Goal: Information Seeking & Learning: Learn about a topic

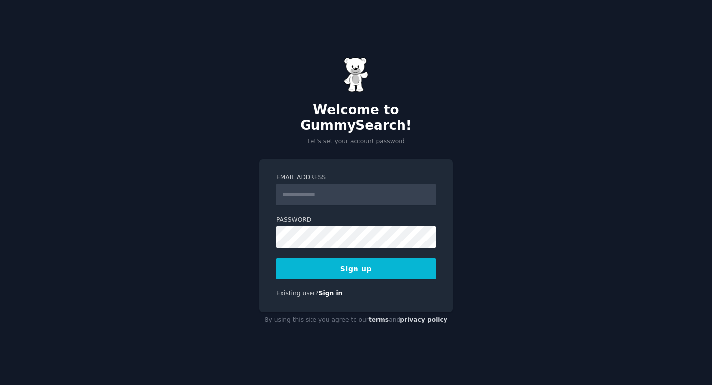
click at [309, 186] on input "Email Address" at bounding box center [356, 195] width 159 height 22
type input "**********"
click at [356, 258] on button "Sign up" at bounding box center [356, 268] width 159 height 21
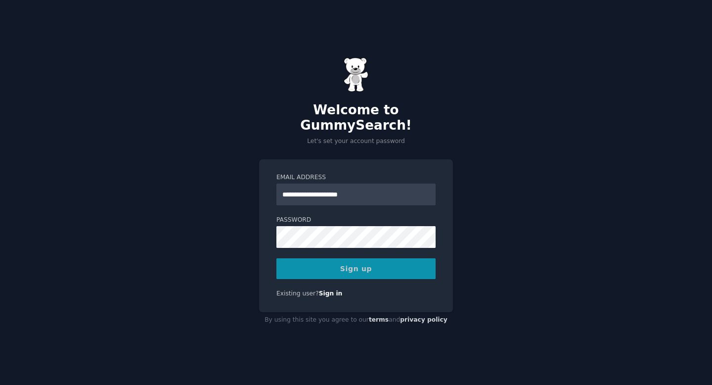
click at [368, 264] on div "Sign up" at bounding box center [356, 268] width 159 height 21
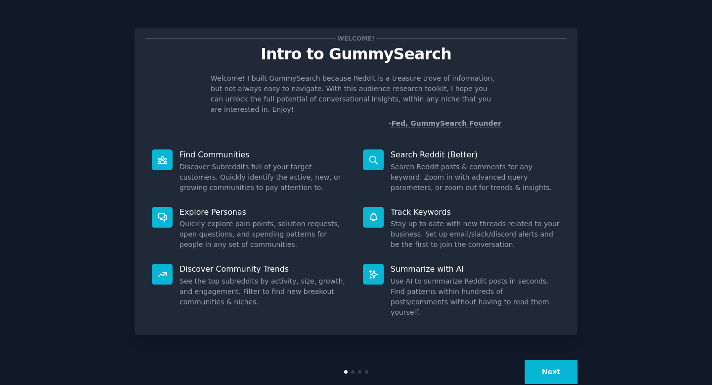
click at [567, 360] on button "Next" at bounding box center [551, 372] width 53 height 24
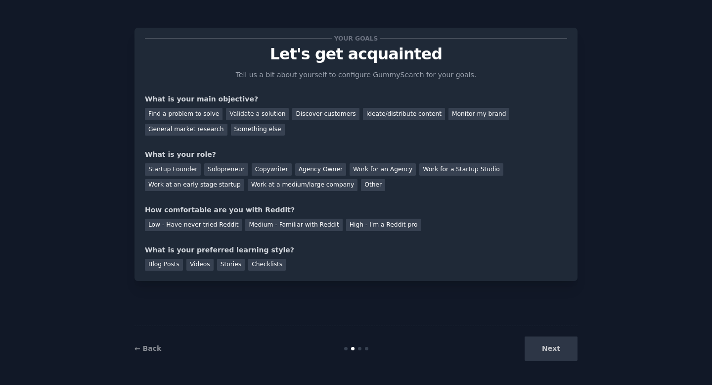
click at [567, 355] on div "Next" at bounding box center [504, 348] width 148 height 24
click at [210, 127] on div "General market research" at bounding box center [186, 130] width 83 height 12
click at [201, 116] on div "Find a problem to solve" at bounding box center [184, 114] width 78 height 12
click at [199, 129] on div "General market research" at bounding box center [186, 130] width 83 height 12
click at [362, 185] on div "Other" at bounding box center [373, 185] width 24 height 12
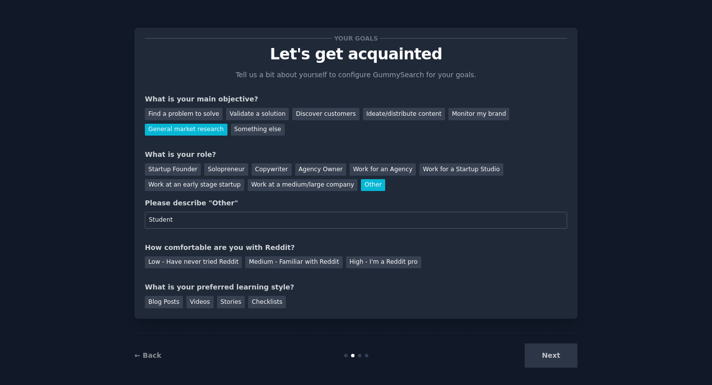
type input "Student"
click at [285, 255] on div "Low - Have never tried Reddit Medium - Familiar with Reddit High - I'm a Reddit…" at bounding box center [356, 261] width 422 height 16
click at [288, 258] on div "Medium - Familiar with Reddit" at bounding box center [293, 262] width 97 height 12
click at [192, 304] on div "Videos" at bounding box center [199, 302] width 27 height 12
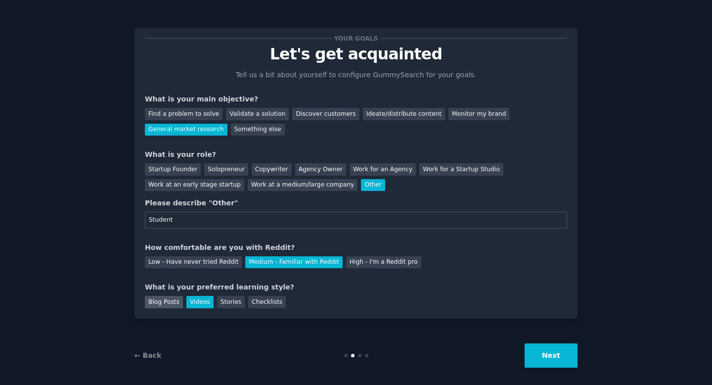
click at [173, 304] on div "Blog Posts" at bounding box center [164, 302] width 38 height 12
click at [557, 351] on button "Next" at bounding box center [551, 355] width 53 height 24
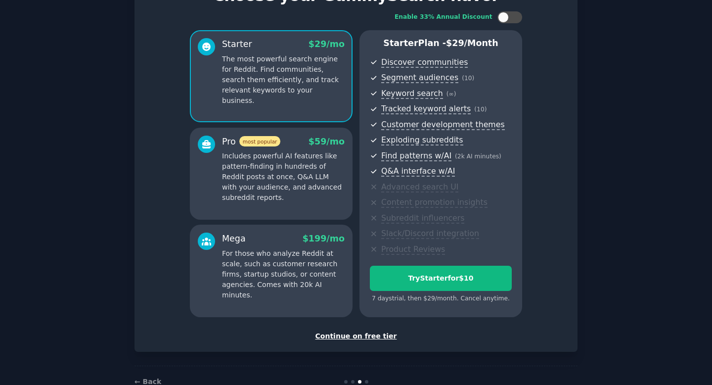
scroll to position [60, 0]
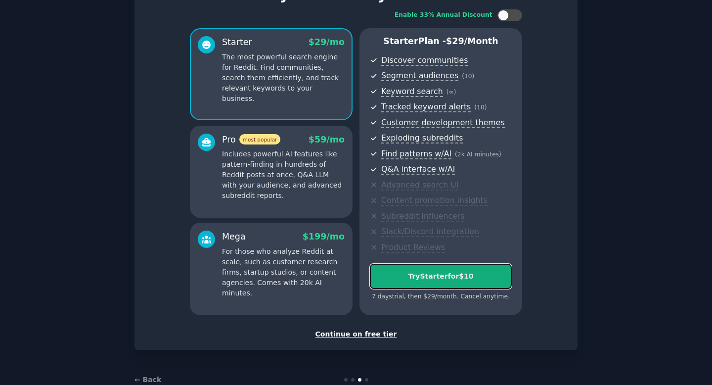
click at [450, 277] on div "Try Starter for $10" at bounding box center [440, 276] width 141 height 10
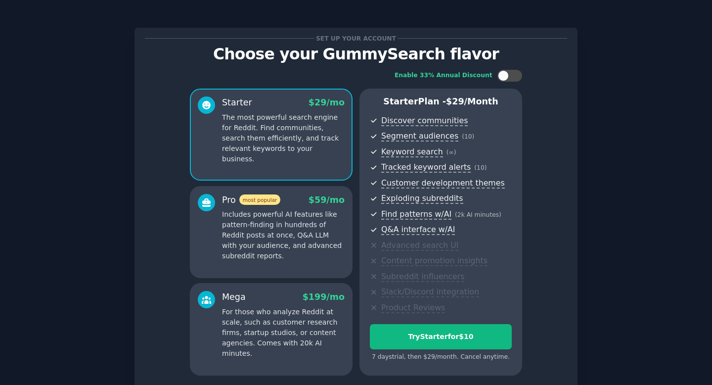
click at [368, 34] on span "Set up your account" at bounding box center [357, 38] width 84 height 10
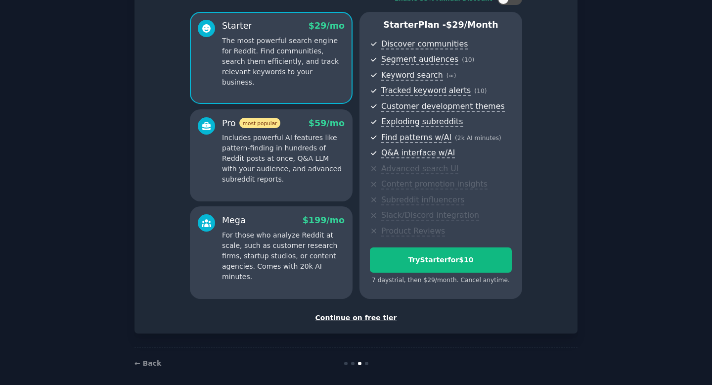
scroll to position [84, 0]
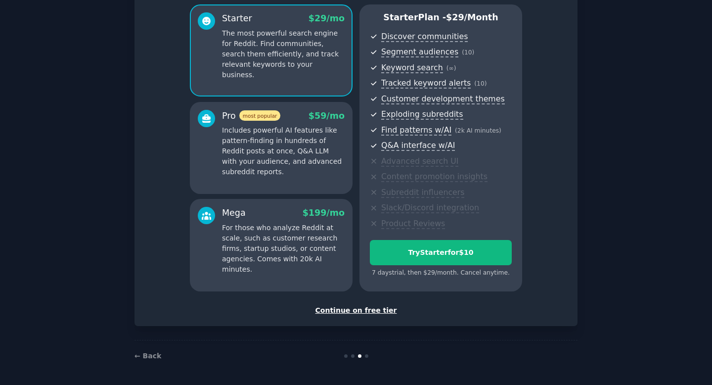
click at [362, 312] on div "Continue on free tier" at bounding box center [356, 310] width 422 height 10
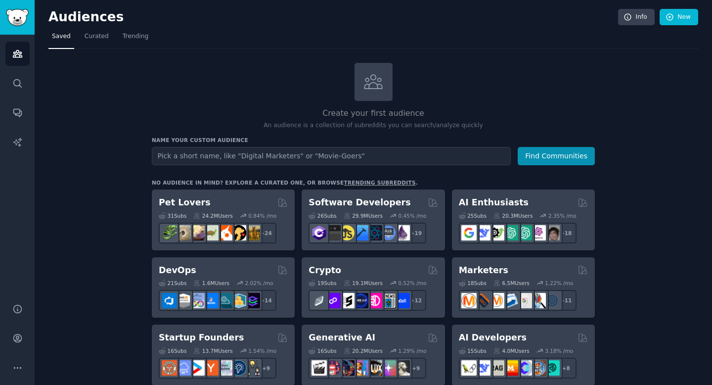
click at [166, 157] on input "text" at bounding box center [331, 156] width 359 height 18
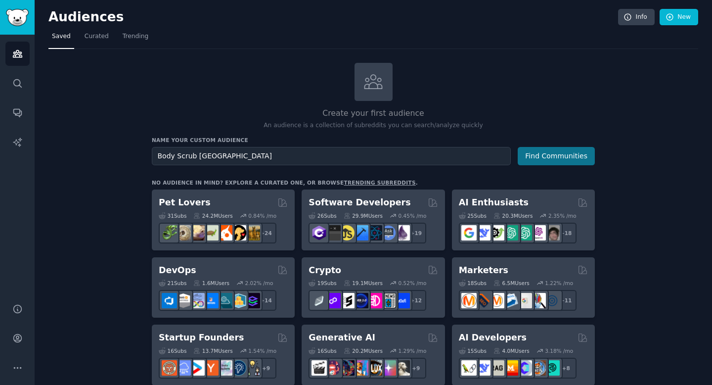
type input "Body Scrub India"
click at [553, 161] on button "Find Communities" at bounding box center [556, 156] width 77 height 18
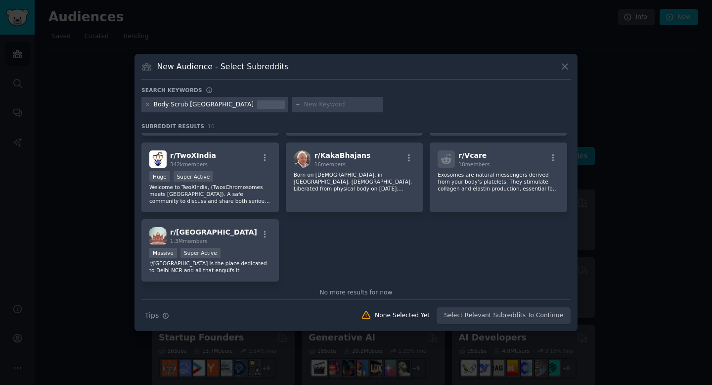
scroll to position [160, 0]
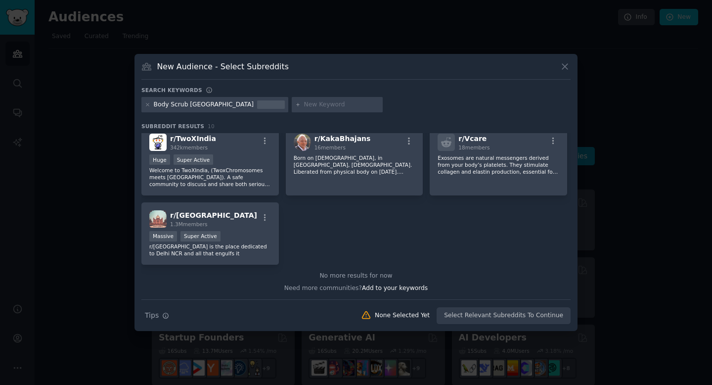
click at [569, 65] on icon at bounding box center [565, 66] width 10 height 10
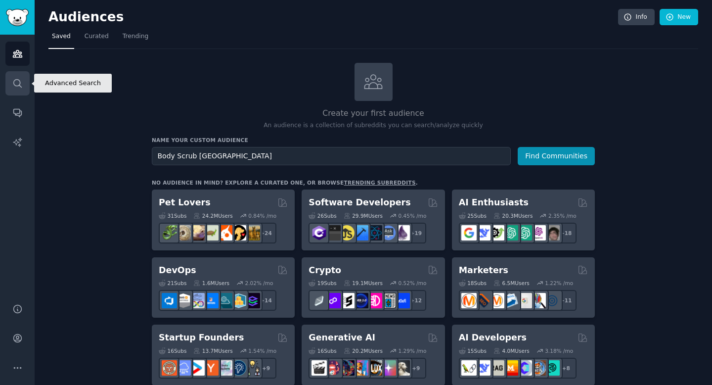
click at [19, 83] on icon "Sidebar" at bounding box center [17, 83] width 10 height 10
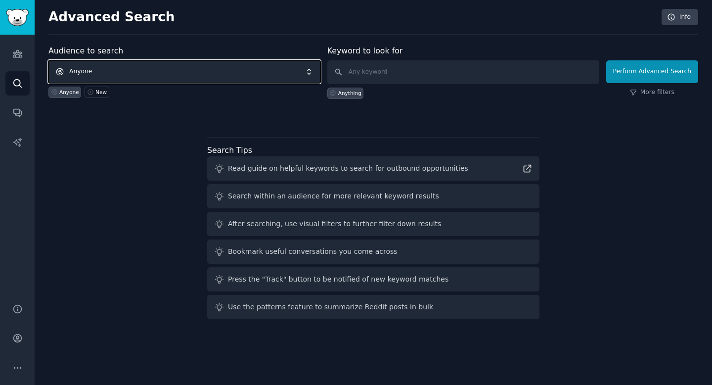
click at [162, 73] on span "Anyone" at bounding box center [184, 71] width 272 height 23
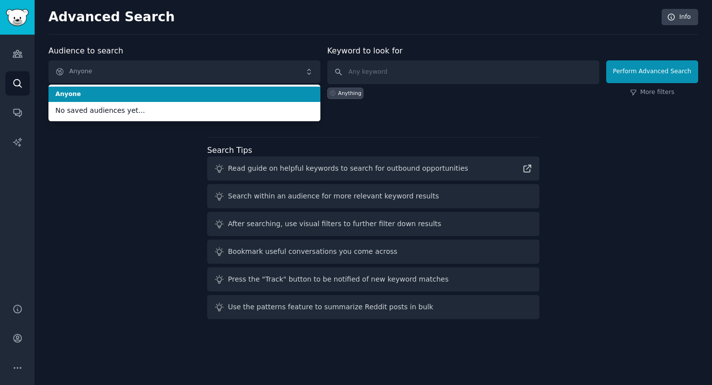
click at [140, 224] on div "Audience to search Anyone Anyone No saved audiences yet... Anyone New Keyword t…" at bounding box center [373, 184] width 650 height 278
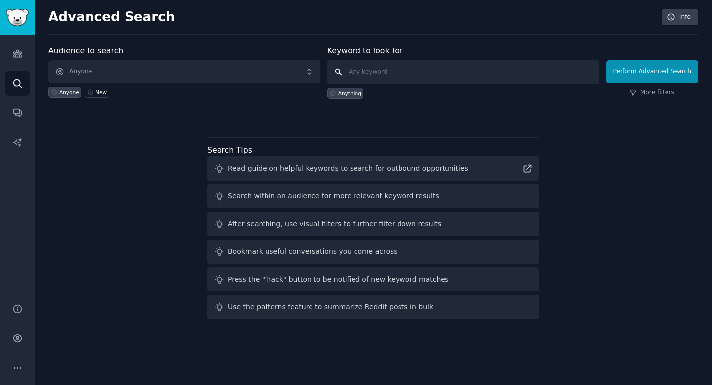
click at [422, 78] on input "text" at bounding box center [463, 72] width 272 height 24
type input "body scrub india"
click at [648, 71] on button "Perform Advanced Search" at bounding box center [652, 71] width 92 height 23
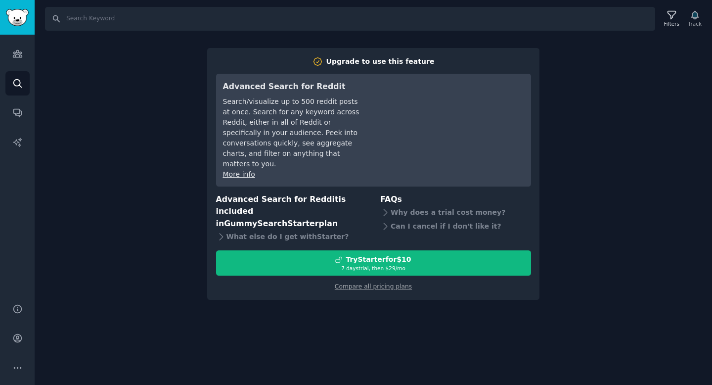
click at [591, 36] on div "Search Filters Track Upgrade to use this feature Advanced Search for Reddit Sea…" at bounding box center [374, 192] width 678 height 385
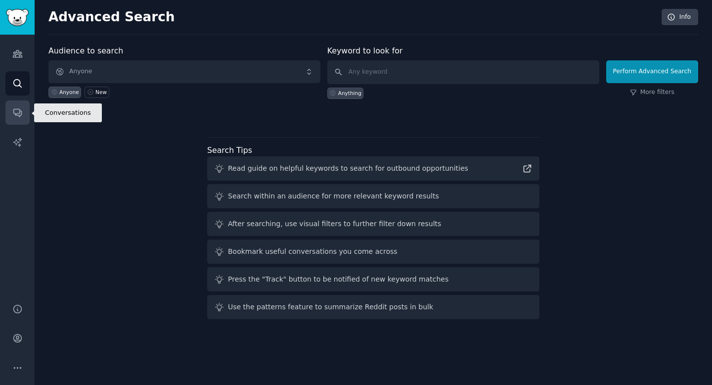
click at [17, 105] on link "Conversations" at bounding box center [17, 112] width 24 height 24
